Goal: Task Accomplishment & Management: Manage account settings

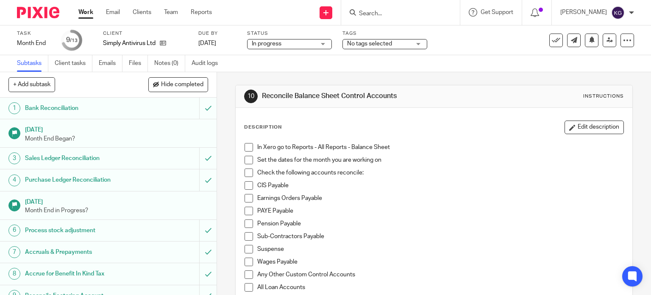
scroll to position [42, 0]
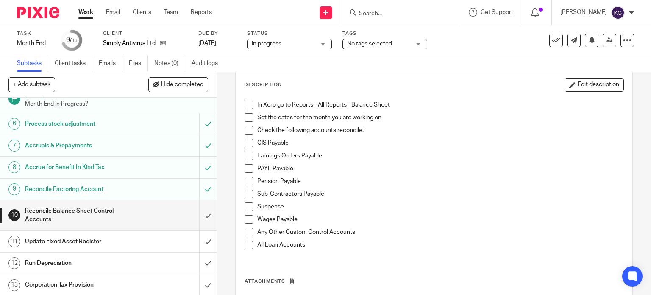
click at [117, 242] on h1 "Update Fixed Asset Register" at bounding box center [80, 241] width 111 height 13
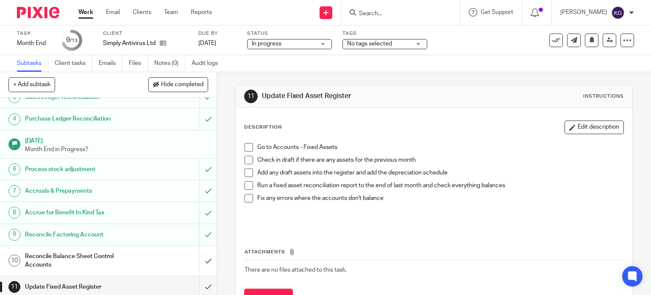
scroll to position [106, 0]
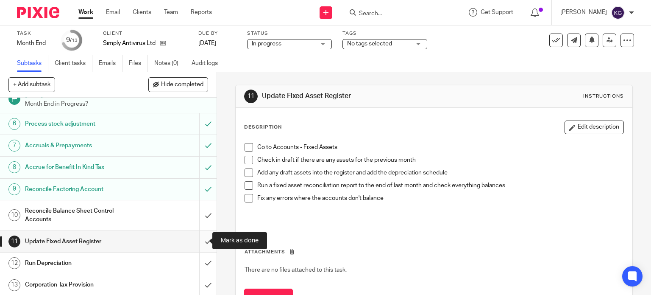
click at [200, 245] on input "submit" at bounding box center [108, 241] width 217 height 21
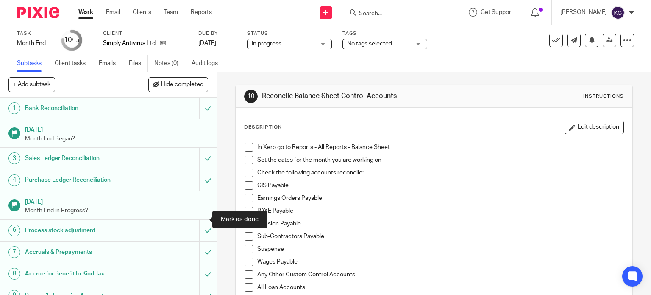
scroll to position [106, 0]
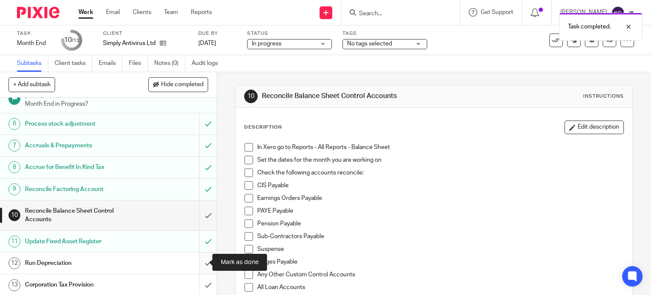
click at [197, 260] on input "submit" at bounding box center [108, 262] width 217 height 21
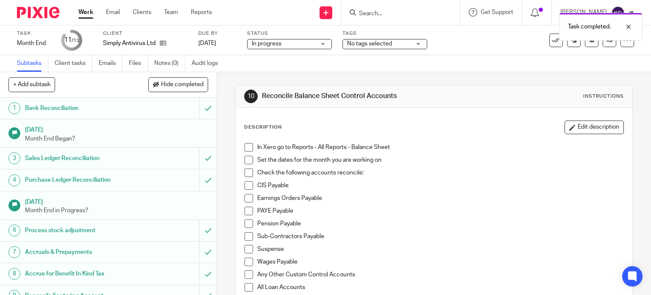
scroll to position [106, 0]
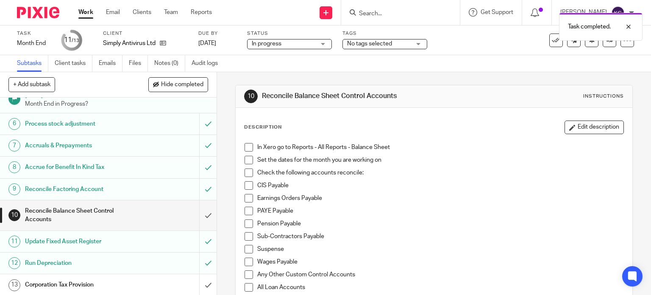
click at [150, 261] on div "Run Depreciation" at bounding box center [108, 263] width 166 height 13
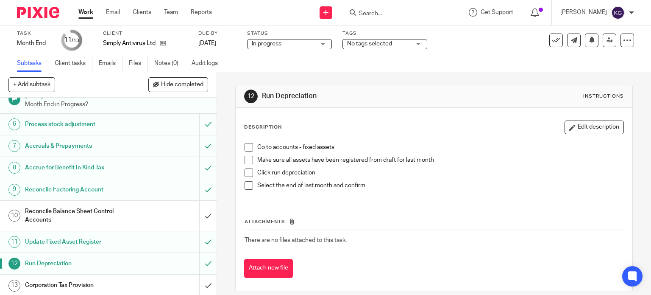
scroll to position [106, 0]
click at [85, 213] on h1 "Reconcile Balance Sheet Control Accounts" at bounding box center [80, 215] width 111 height 22
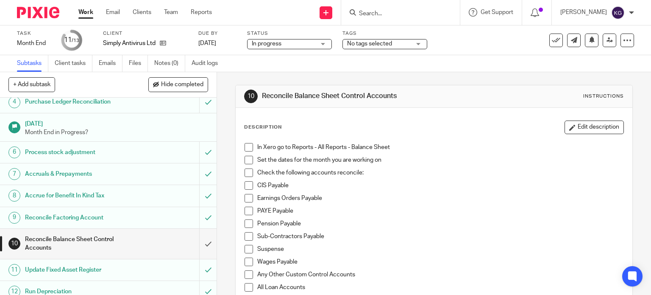
scroll to position [106, 0]
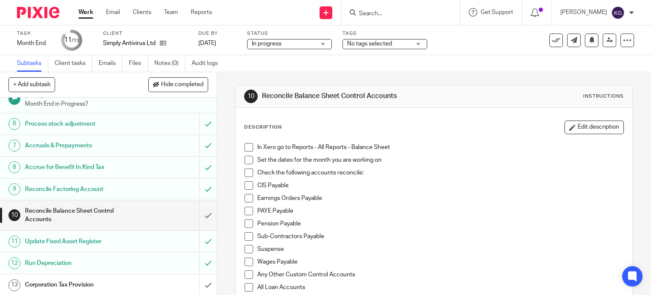
click at [90, 11] on link "Work" at bounding box center [85, 12] width 15 height 8
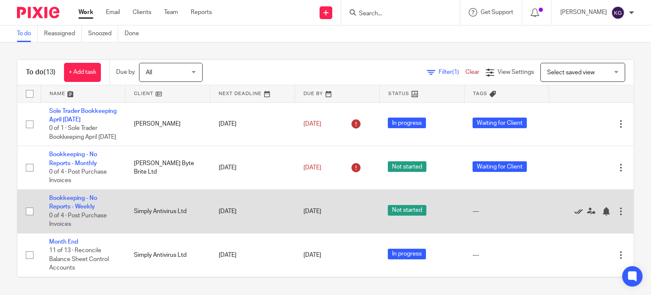
click at [575, 215] on icon at bounding box center [579, 211] width 8 height 8
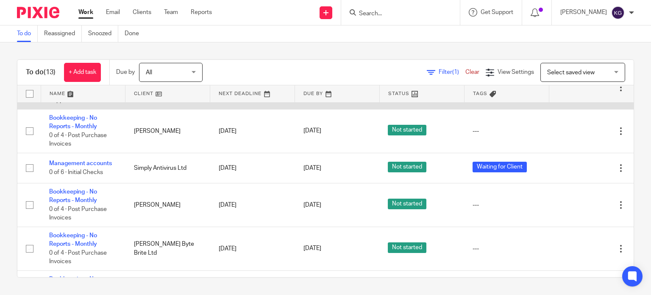
scroll to position [170, 0]
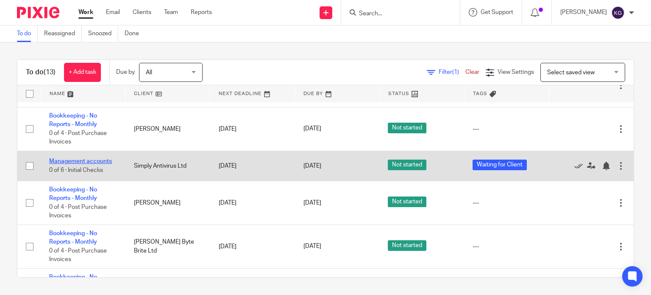
click at [75, 164] on link "Management accounts" at bounding box center [80, 161] width 63 height 6
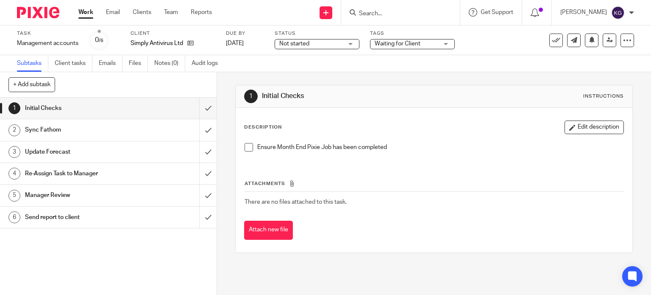
click at [415, 43] on span "Waiting for Client" at bounding box center [398, 44] width 46 height 6
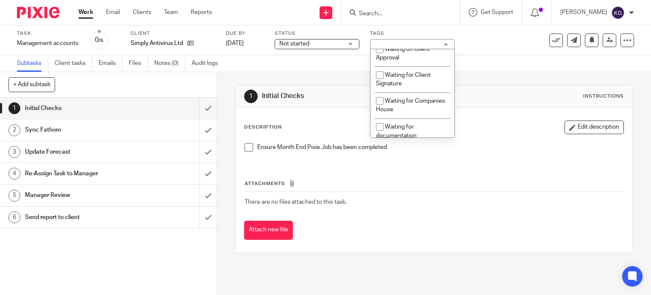
scroll to position [276, 0]
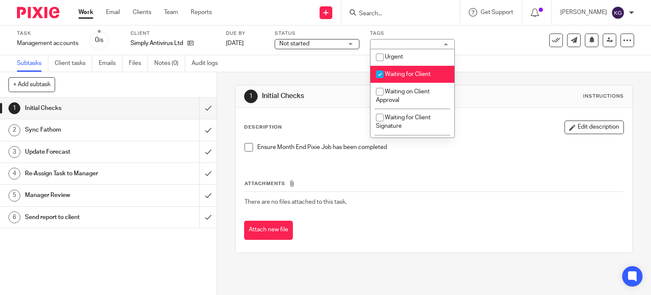
click at [381, 79] on input "checkbox" at bounding box center [380, 74] width 16 height 16
checkbox input "false"
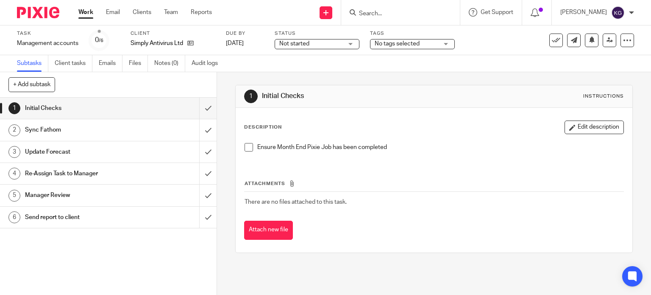
click at [488, 56] on div "Subtasks Client tasks Emails Files Notes (0) Audit logs" at bounding box center [325, 63] width 651 height 17
click at [89, 11] on link "Work" at bounding box center [85, 12] width 15 height 8
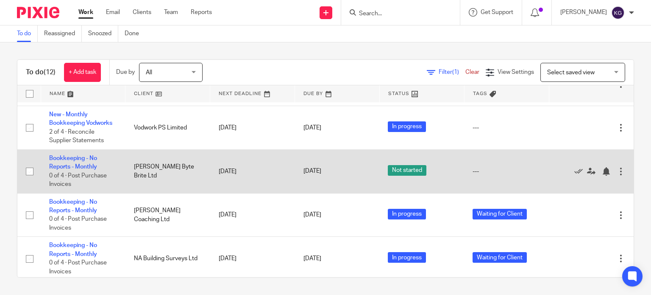
scroll to position [92, 0]
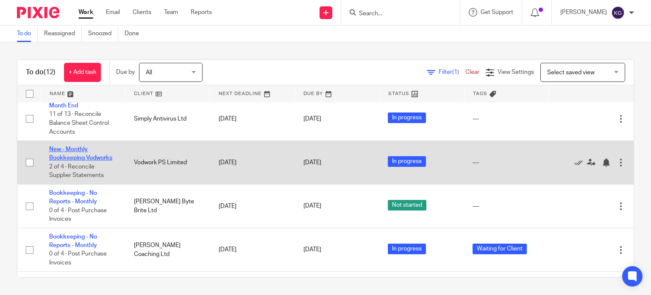
click at [87, 161] on link "New - Monthly Bookkeeping Vodworks" at bounding box center [80, 153] width 63 height 14
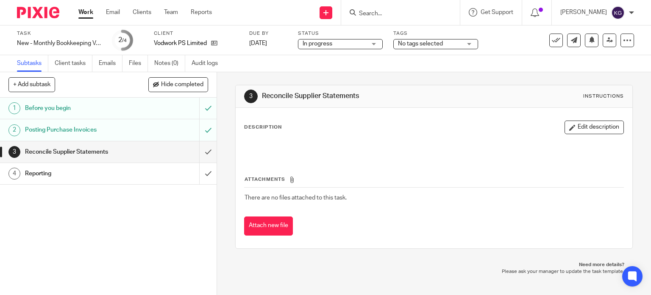
drag, startPoint x: 85, startPoint y: 17, endPoint x: 97, endPoint y: 16, distance: 11.5
click at [85, 16] on link "Work" at bounding box center [85, 12] width 15 height 8
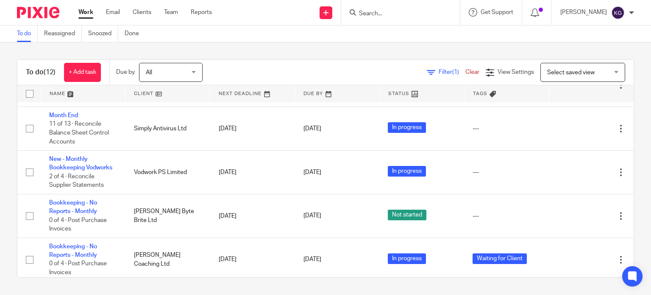
scroll to position [85, 0]
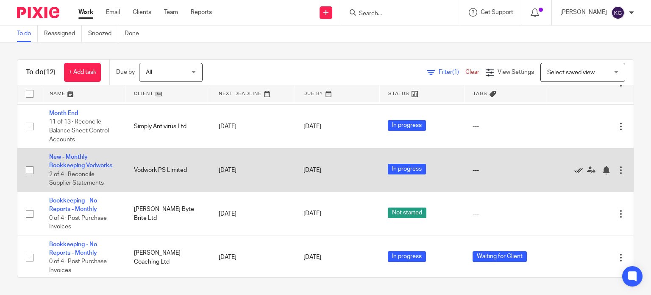
click at [575, 174] on icon at bounding box center [579, 170] width 8 height 8
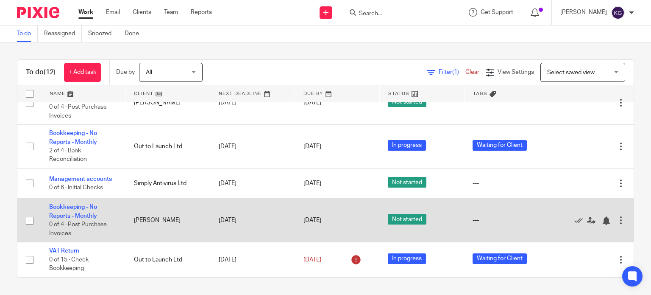
scroll to position [303, 0]
click at [86, 209] on td "Bookkeeping - No Reports - Monthly 0 of 4 · Post Purchase Invoices" at bounding box center [83, 220] width 85 height 44
click at [84, 215] on link "Bookkeeping - No Reports - Monthly" at bounding box center [73, 211] width 48 height 14
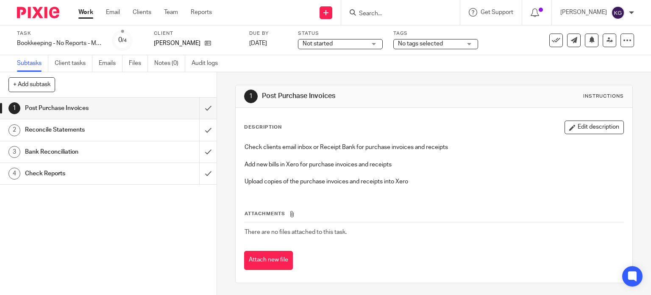
click at [335, 41] on span "Not started" at bounding box center [335, 43] width 64 height 9
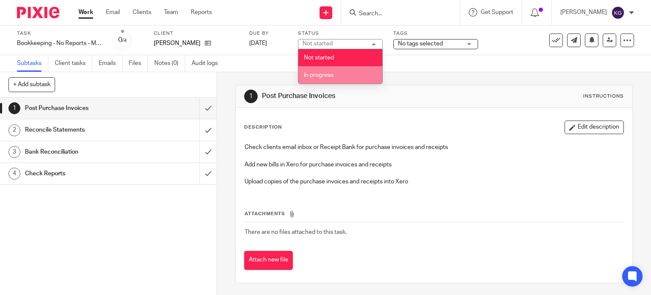
click at [350, 73] on li "In progress" at bounding box center [341, 74] width 84 height 17
